Goal: Information Seeking & Learning: Learn about a topic

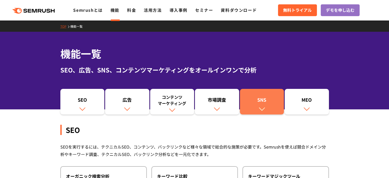
click at [260, 107] on img at bounding box center [261, 108] width 7 height 7
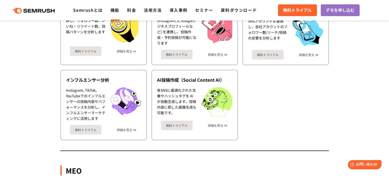
scroll to position [1142, 0]
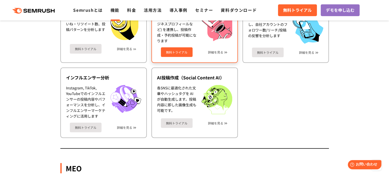
click at [219, 50] on div "無料トライアル 詳細を見る" at bounding box center [194, 50] width 75 height 14
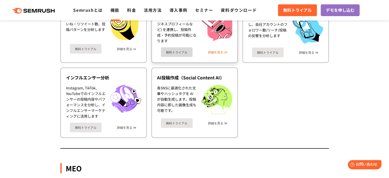
click at [220, 50] on link "詳細を見る" at bounding box center [215, 52] width 15 height 4
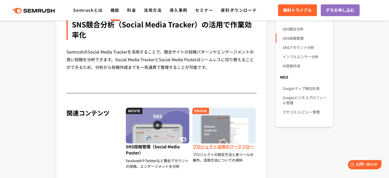
scroll to position [511, 0]
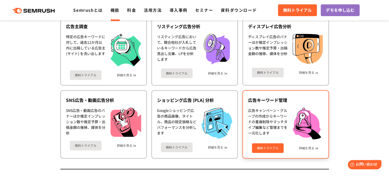
scroll to position [350, 0]
